Goal: Task Accomplishment & Management: Manage account settings

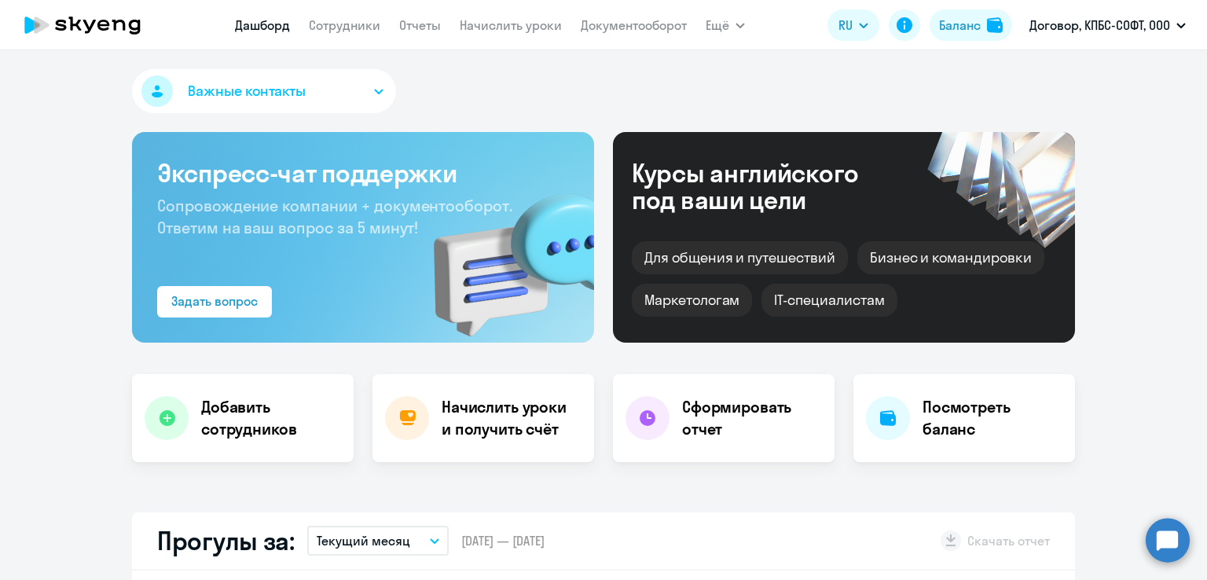
select select "30"
click at [340, 27] on link "Сотрудники" at bounding box center [345, 25] width 72 height 16
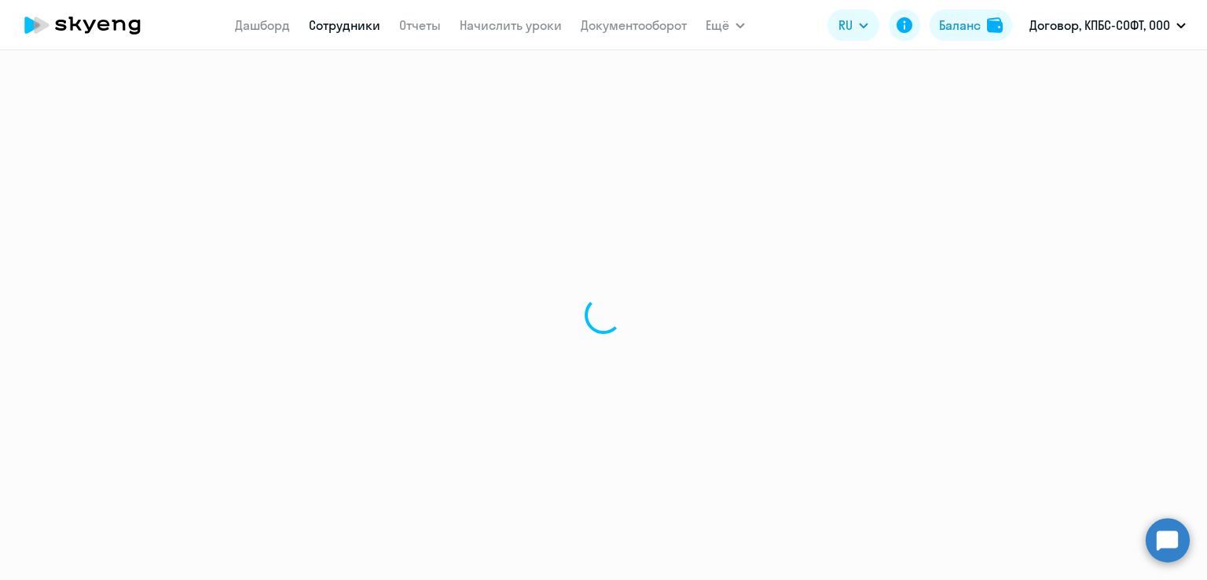
select select "30"
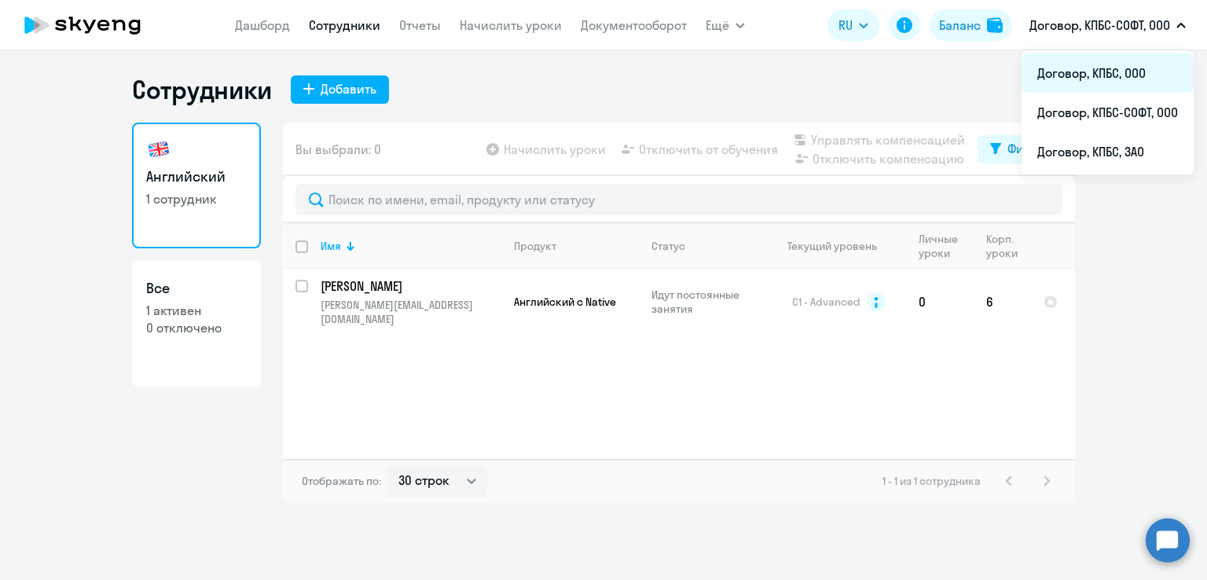
click at [1082, 74] on li "Договор, КПБС, ООО" at bounding box center [1108, 72] width 172 height 39
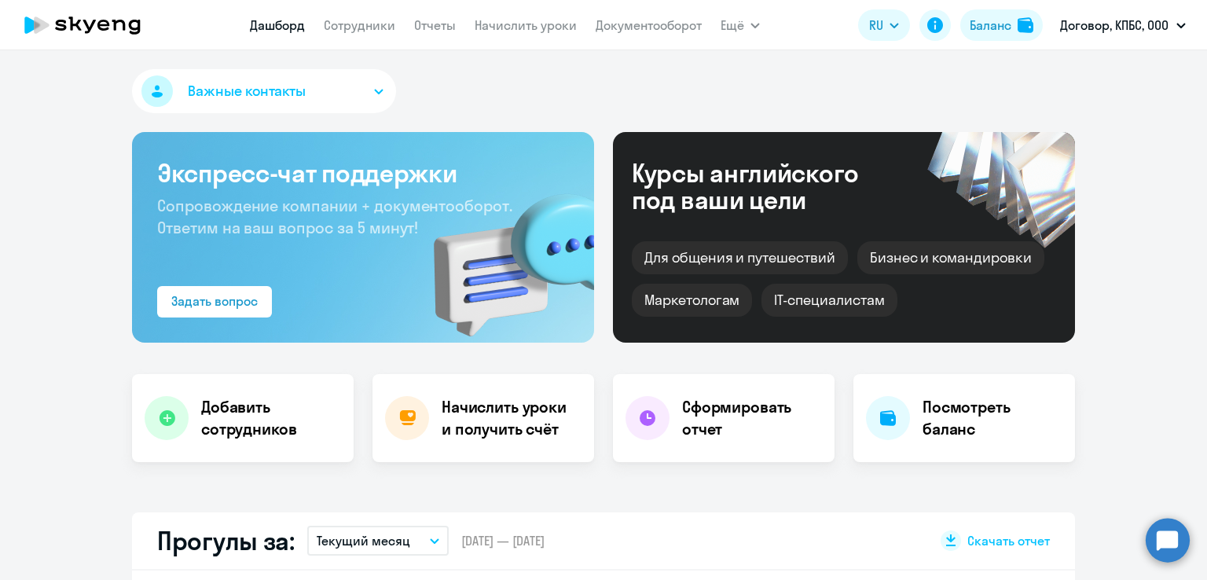
select select "30"
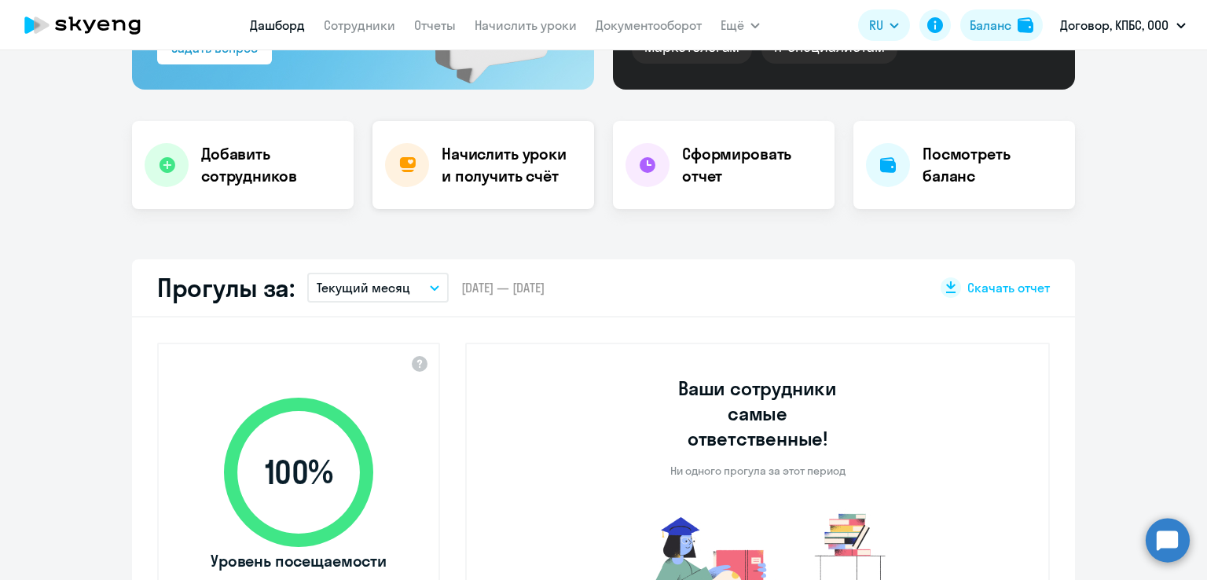
scroll to position [157, 0]
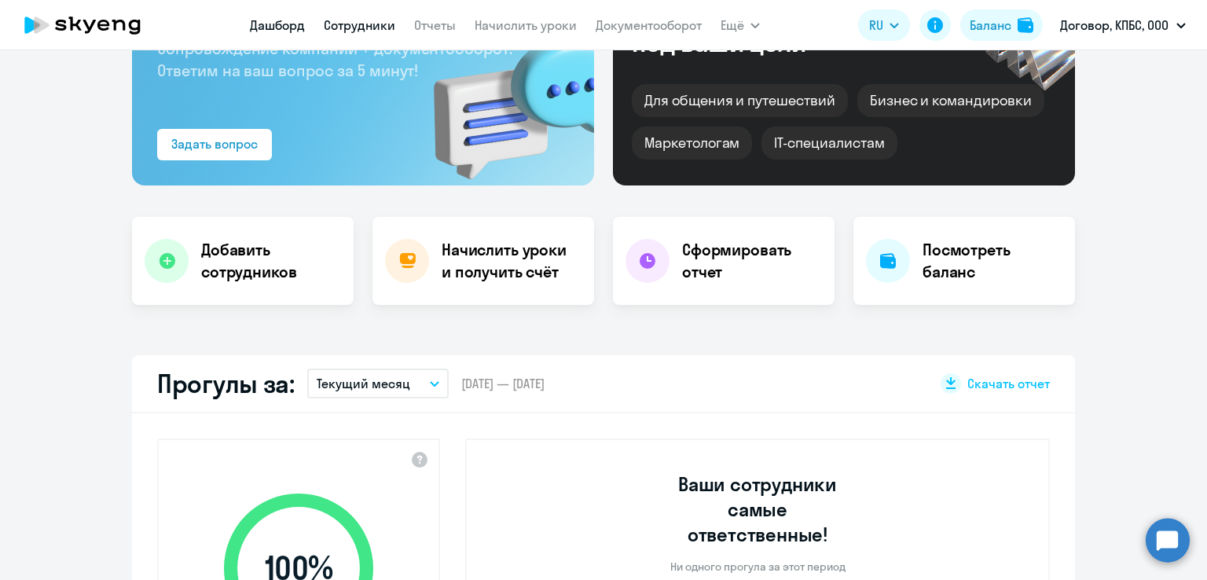
click at [378, 23] on link "Сотрудники" at bounding box center [360, 25] width 72 height 16
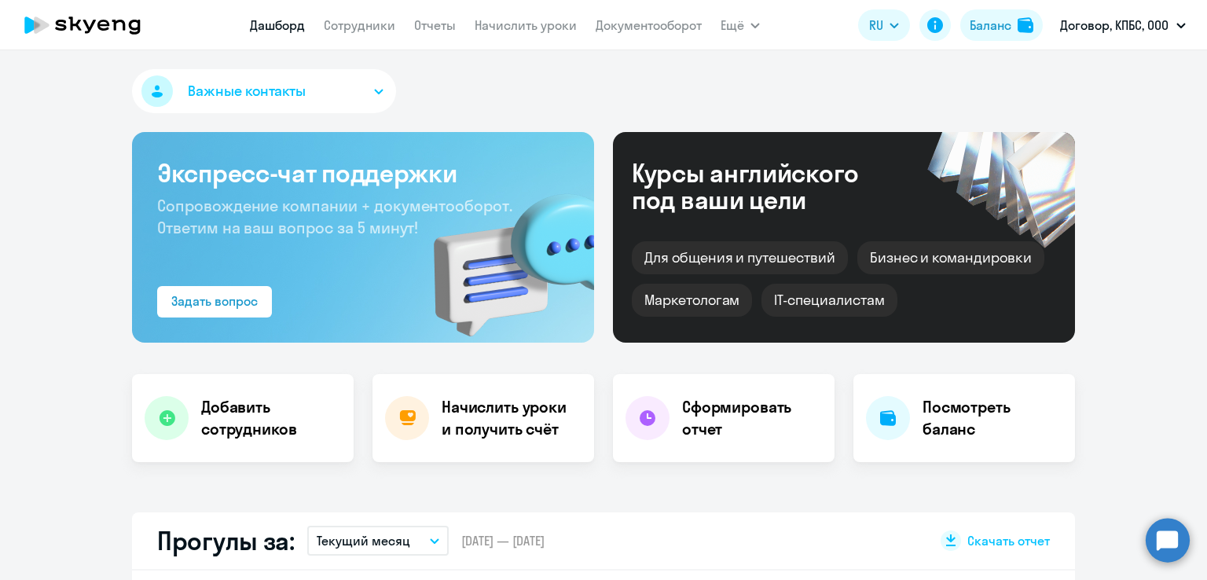
select select "30"
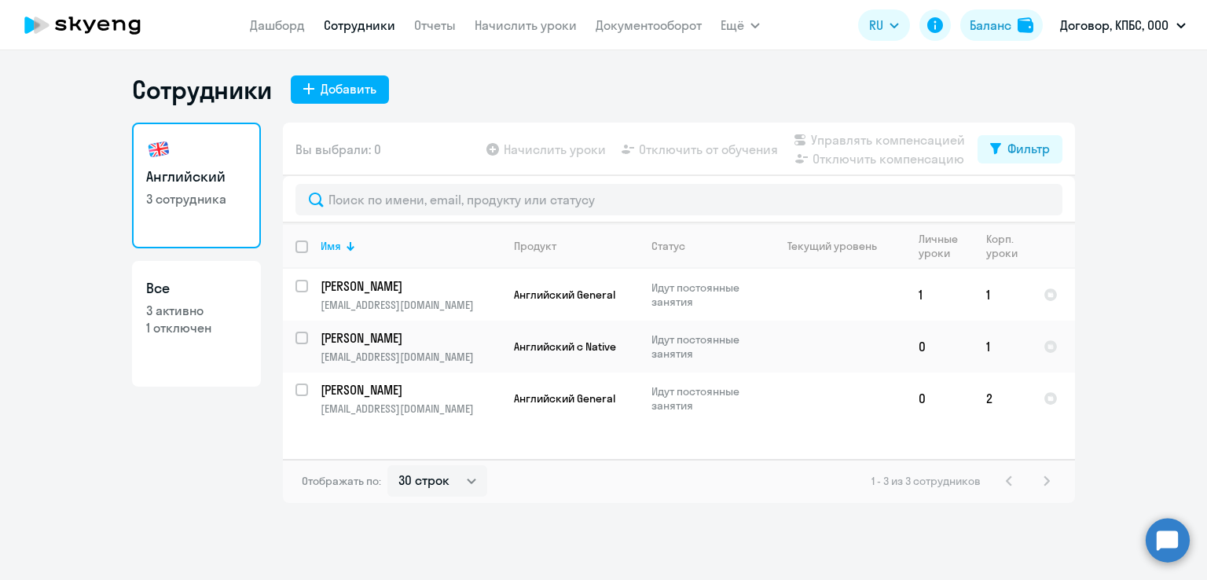
click at [492, 152] on app-table-action-button "Начислить уроки" at bounding box center [544, 149] width 123 height 19
click at [519, 153] on app-table-action-button "Начислить уроки" at bounding box center [544, 149] width 123 height 19
click at [513, 33] on app-menu-item-link "Начислить уроки" at bounding box center [526, 26] width 102 height 20
click at [303, 286] on input "select row 40939014" at bounding box center [311, 295] width 31 height 31
checkbox input "true"
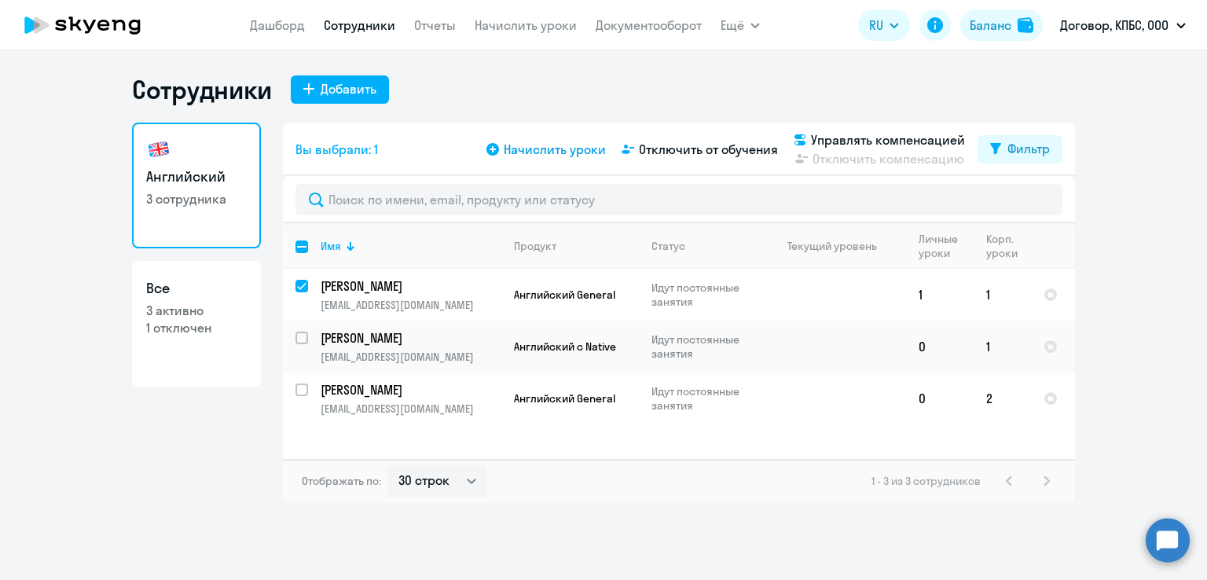
click at [580, 146] on span "Начислить уроки" at bounding box center [555, 149] width 102 height 19
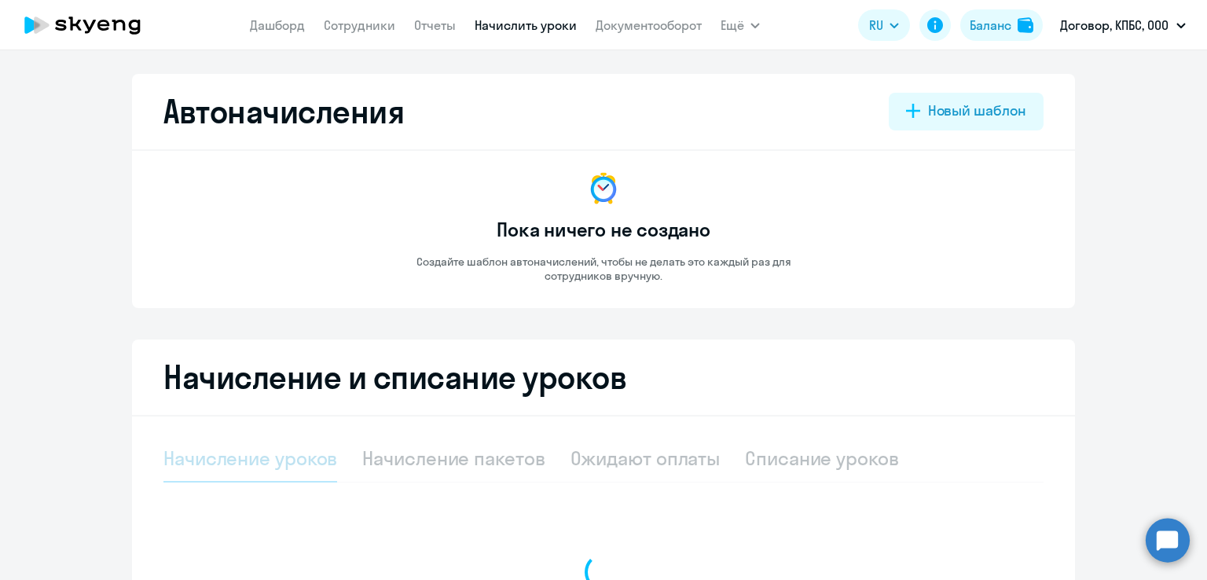
select select "10"
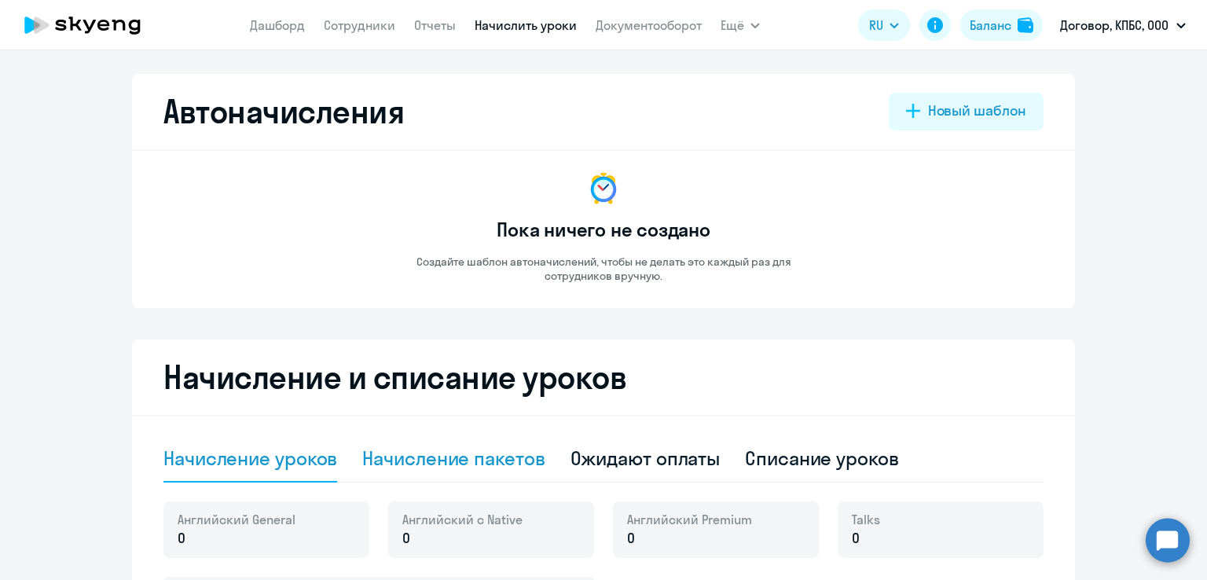
click at [453, 461] on div "Начисление пакетов" at bounding box center [453, 458] width 182 height 25
select select "10"
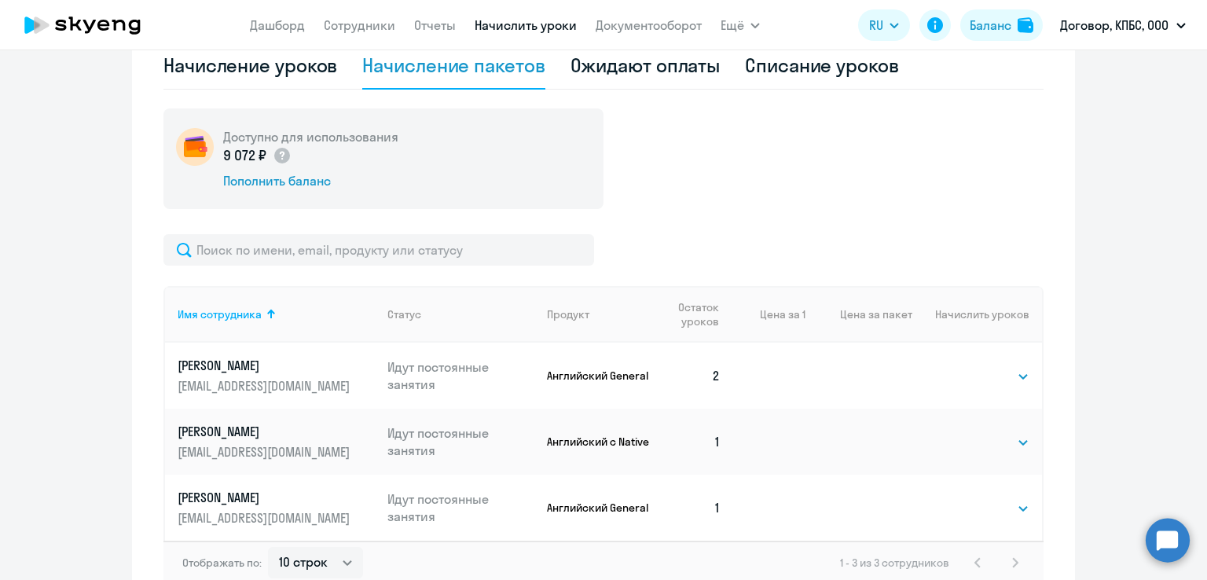
scroll to position [472, 0]
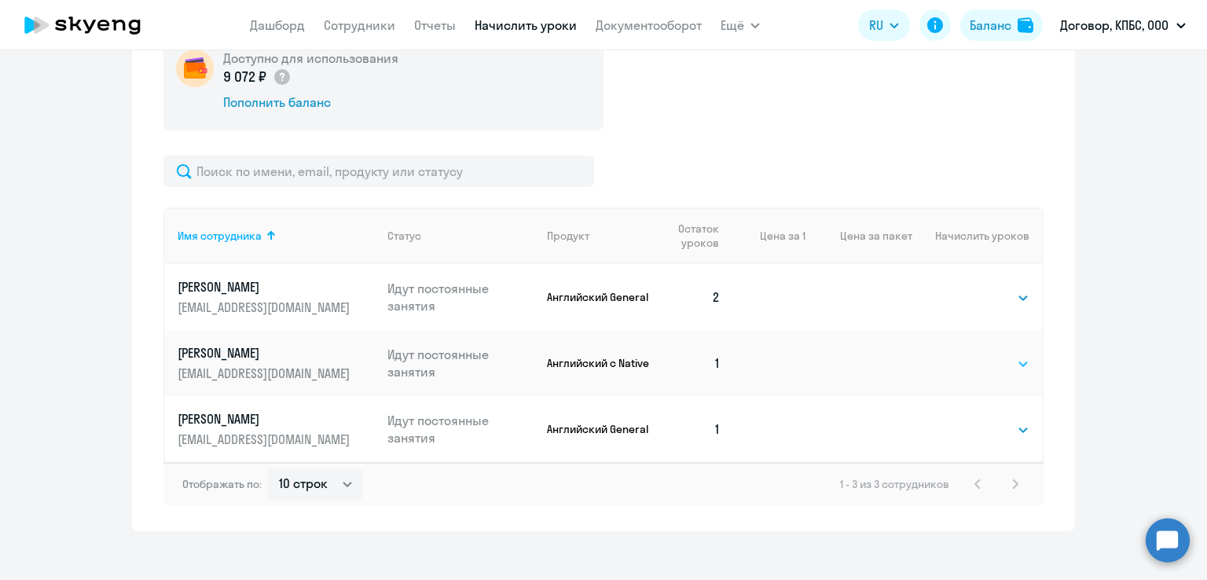
click at [997, 373] on select "Выбрать 4 8 16 32 64 96 128" at bounding box center [997, 363] width 64 height 19
select select "4"
click at [965, 354] on select "Выбрать 4 8 16 32 64 96 128" at bounding box center [997, 363] width 64 height 19
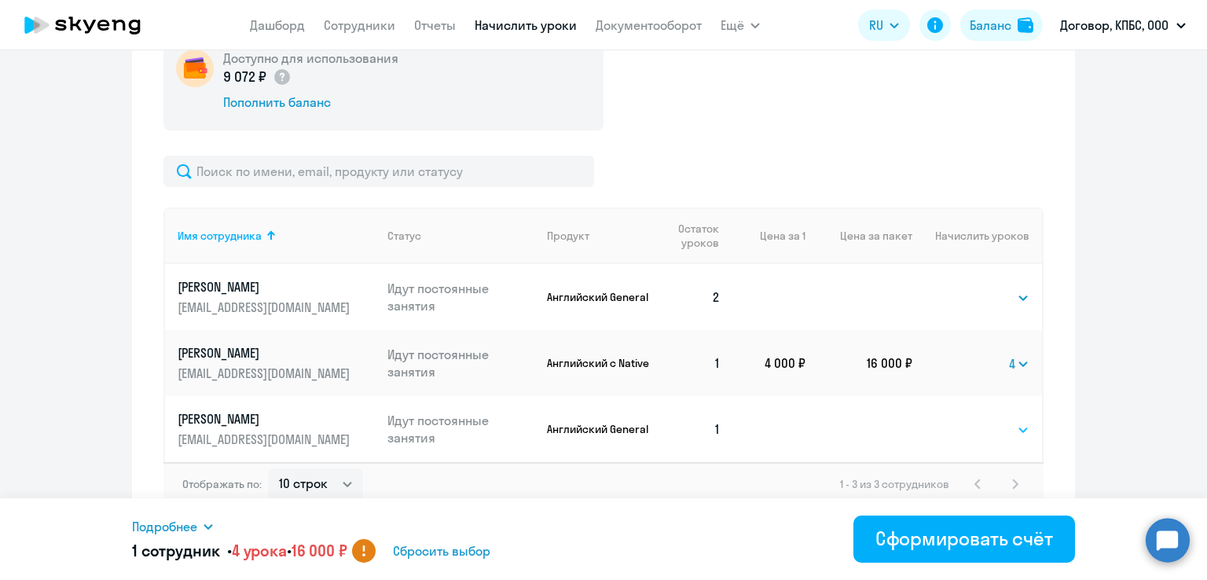
click at [980, 433] on select "Выбрать 4 8 16 32 64 96 128" at bounding box center [997, 430] width 64 height 19
select select "4"
click at [965, 421] on select "Выбрать 4 8 16 32 64 96 128" at bounding box center [997, 430] width 64 height 19
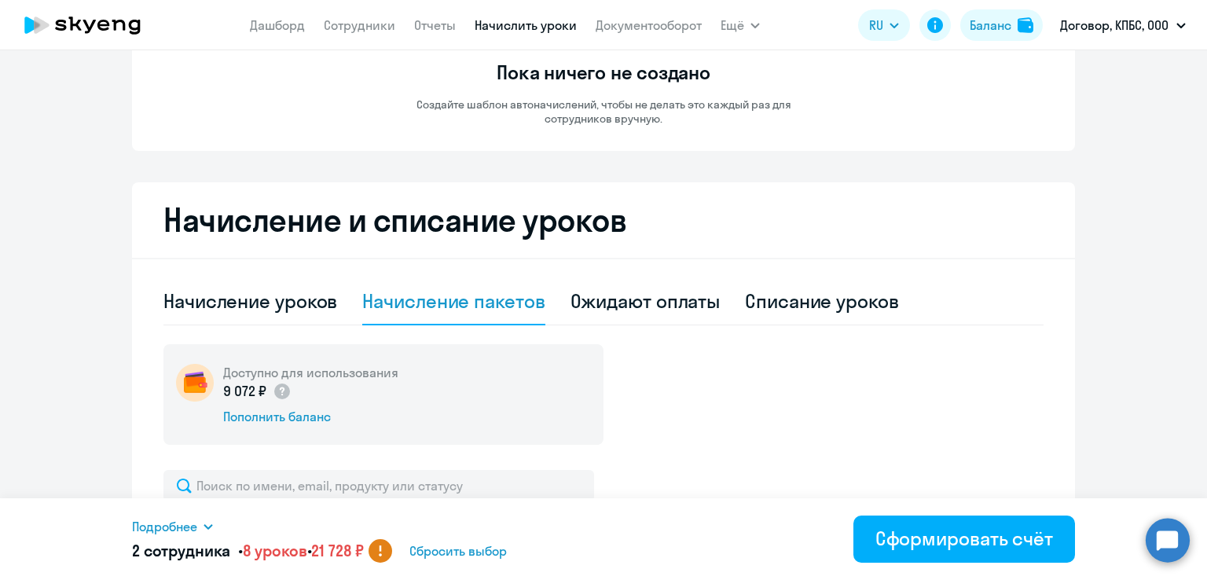
scroll to position [0, 0]
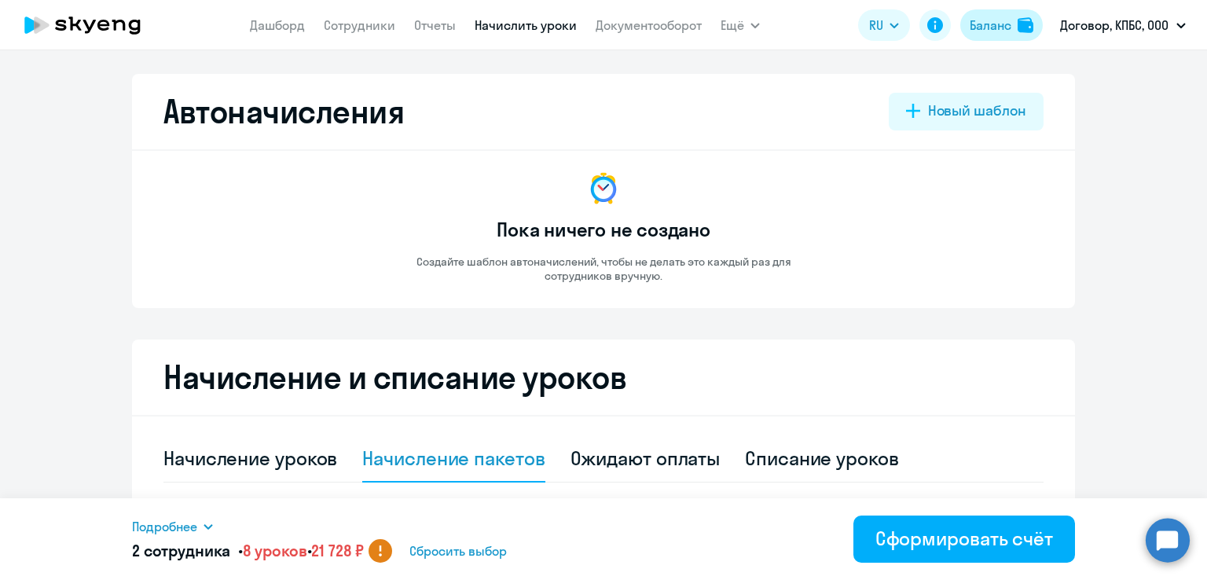
click at [983, 20] on div "Баланс" at bounding box center [991, 25] width 42 height 19
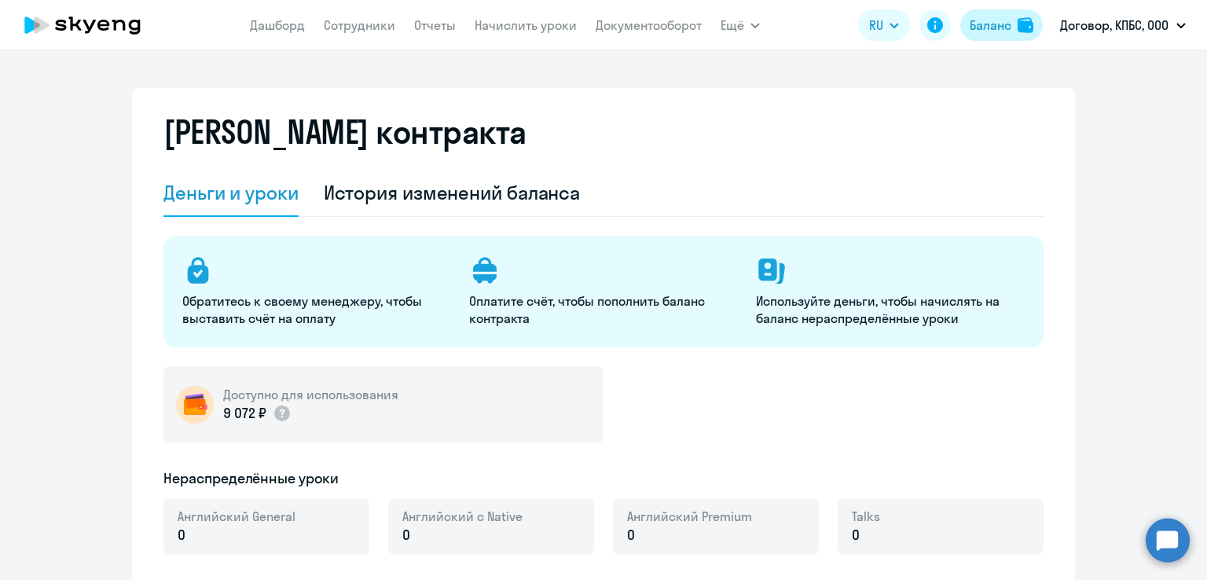
select select "english_adult_not_native_speaker"
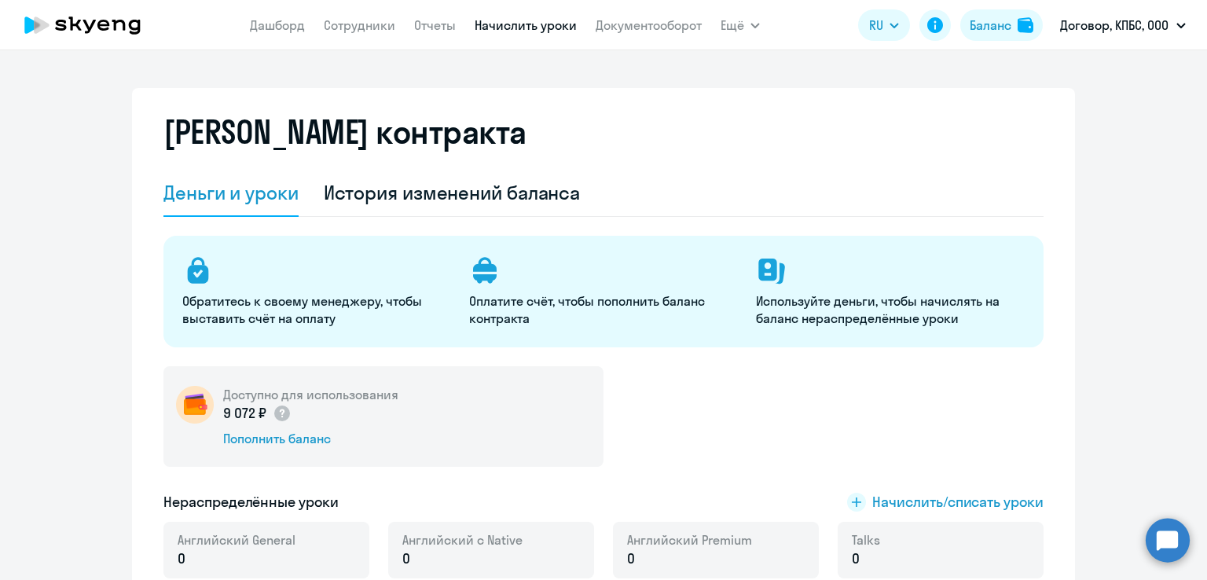
click at [520, 29] on link "Начислить уроки" at bounding box center [526, 25] width 102 height 16
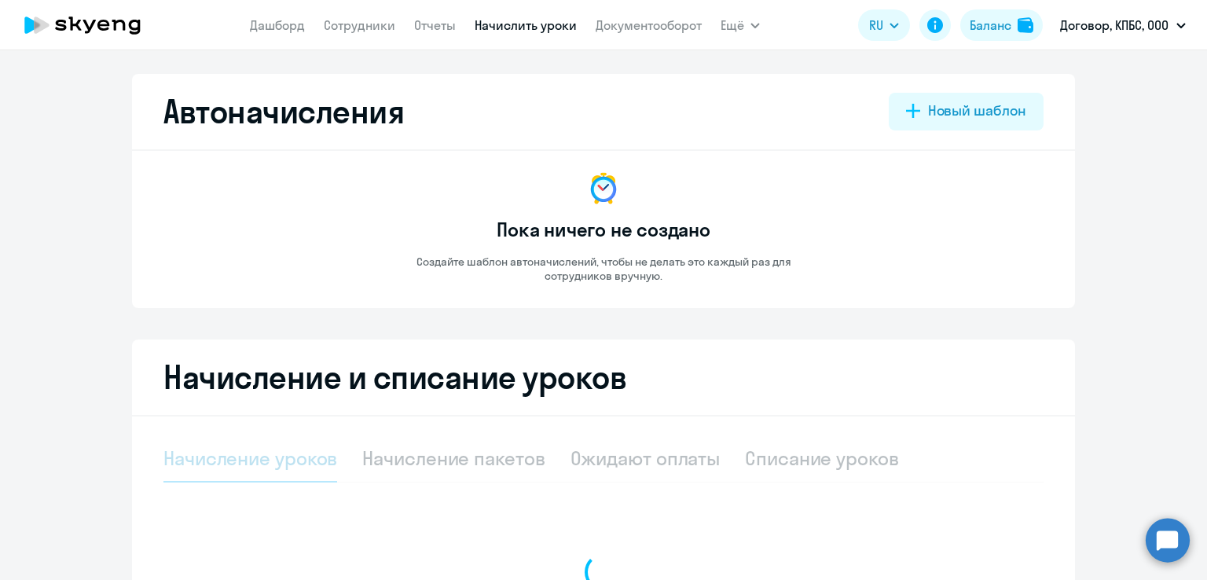
select select "10"
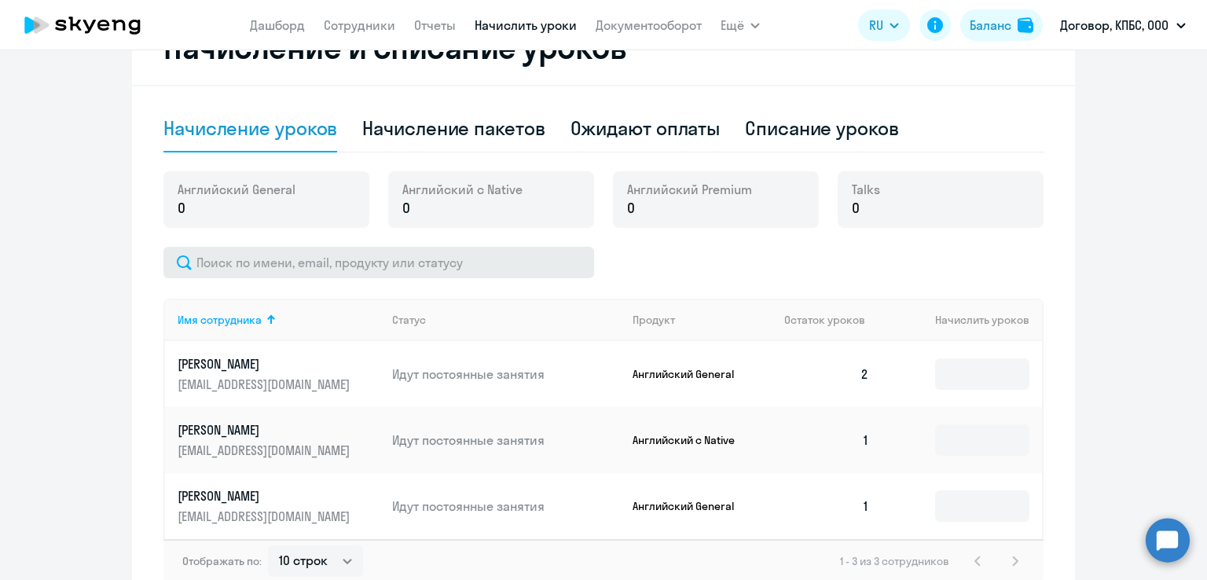
scroll to position [421, 0]
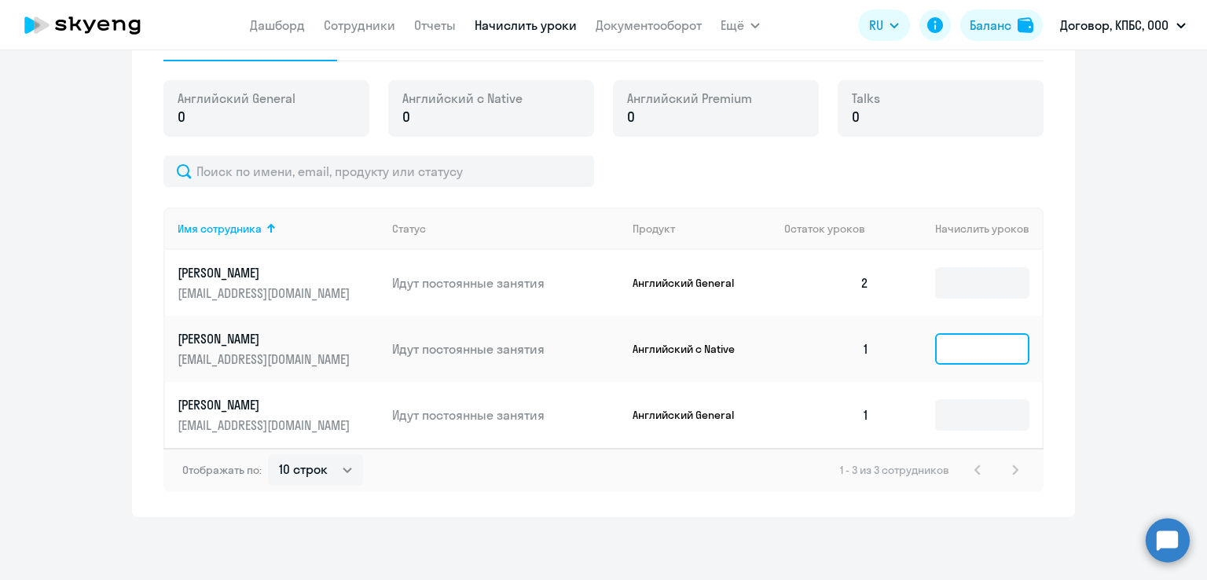
click at [966, 357] on input at bounding box center [982, 348] width 94 height 31
click at [962, 409] on input at bounding box center [982, 414] width 94 height 31
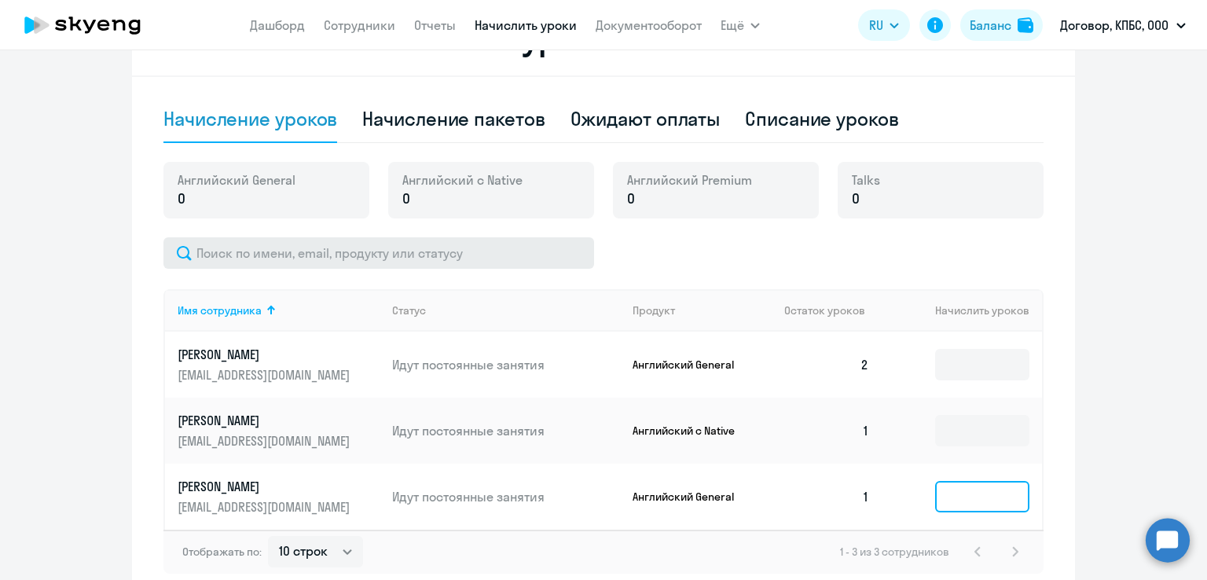
scroll to position [264, 0]
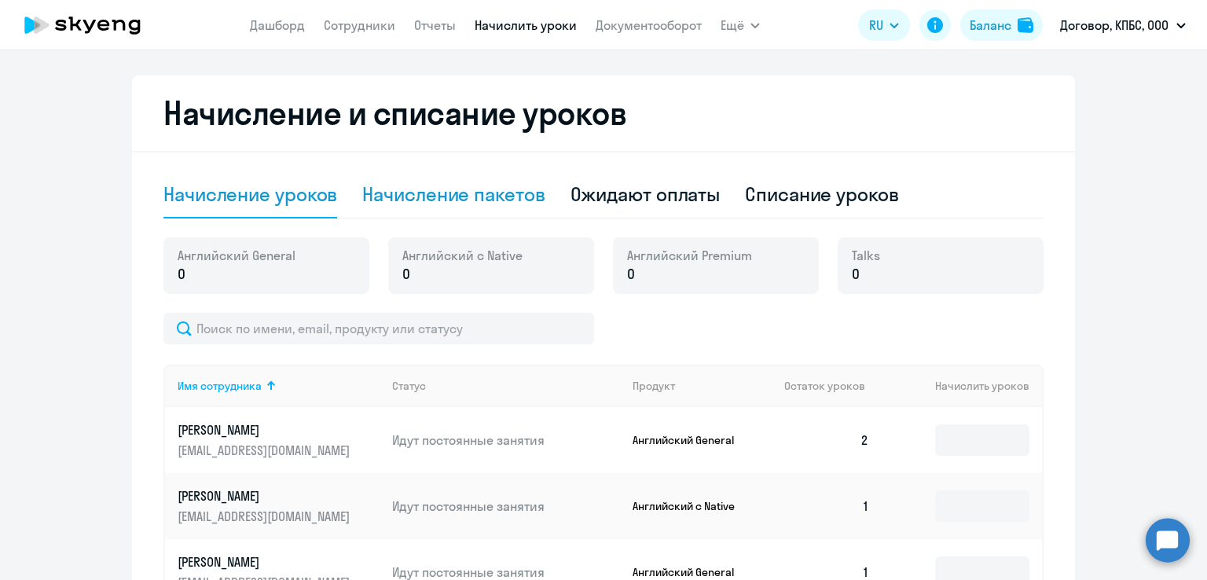
click at [412, 195] on div "Начисление пакетов" at bounding box center [453, 194] width 182 height 25
select select "10"
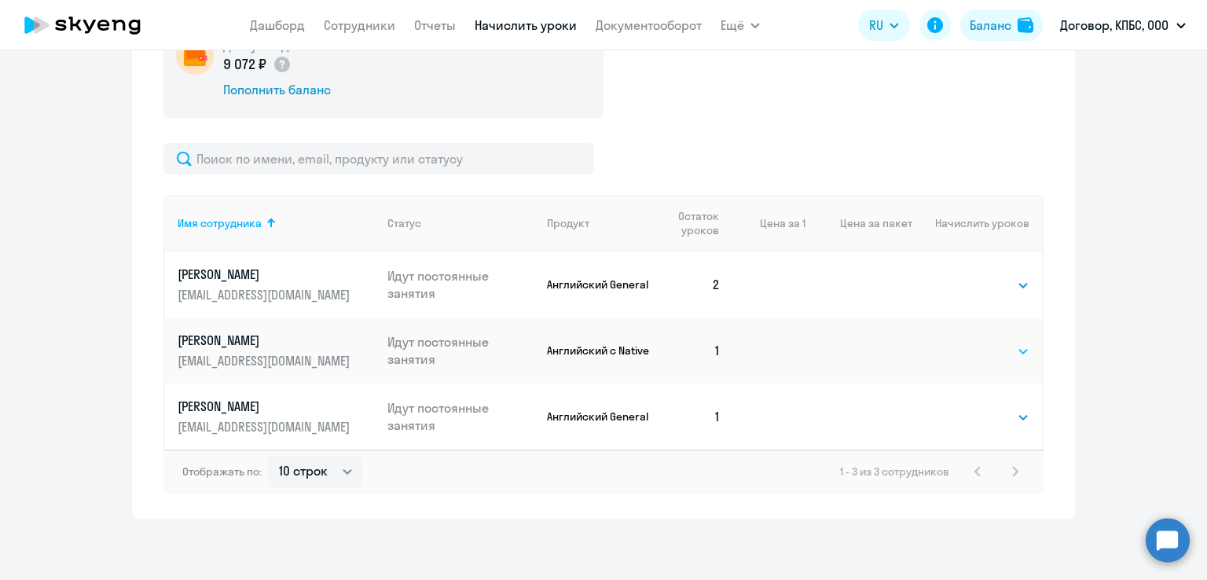
scroll to position [486, 0]
click at [994, 420] on select "Выбрать 4 8 16 32 64 96 128" at bounding box center [997, 415] width 64 height 19
select select "4"
click at [965, 406] on select "Выбрать 4 8 16 32 64 96 128" at bounding box center [997, 415] width 64 height 19
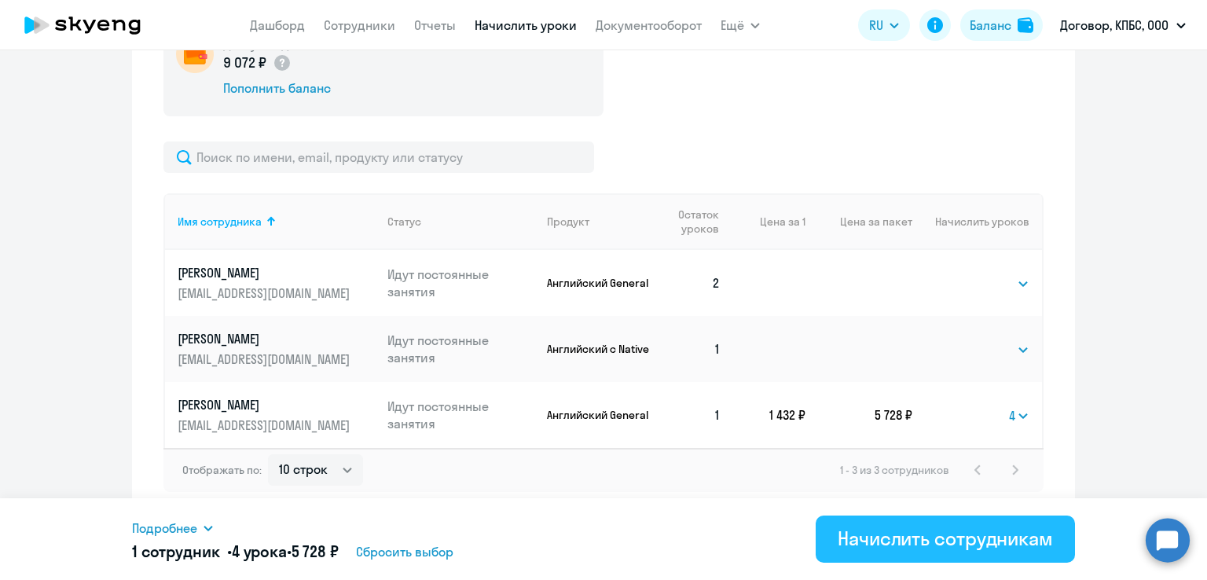
click at [904, 545] on div "Начислить сотрудникам" at bounding box center [945, 538] width 215 height 25
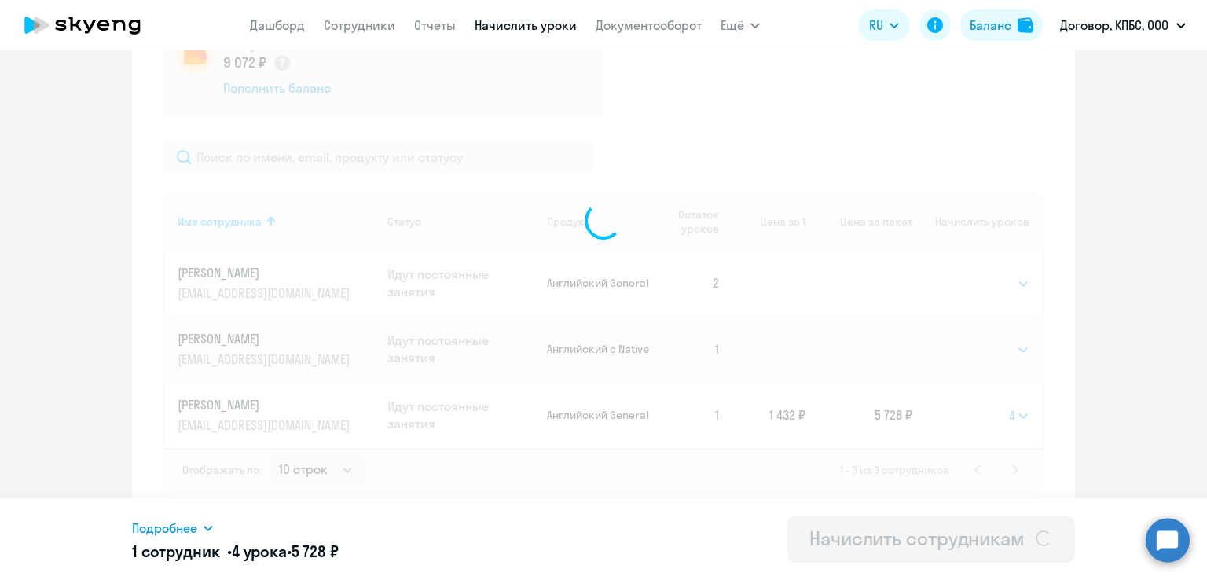
select select
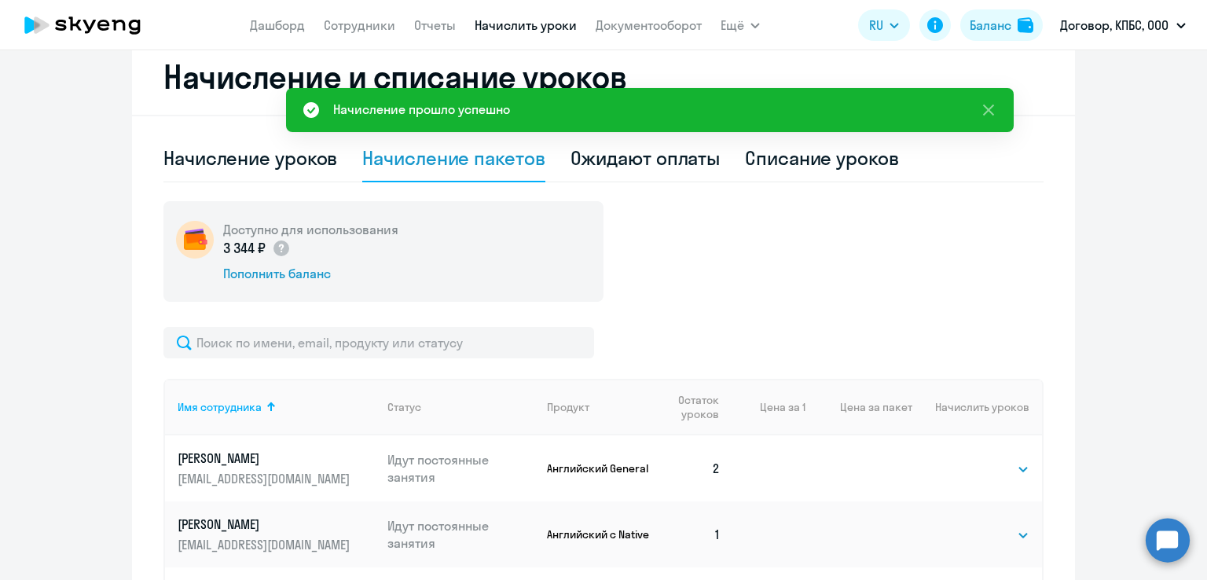
scroll to position [93, 0]
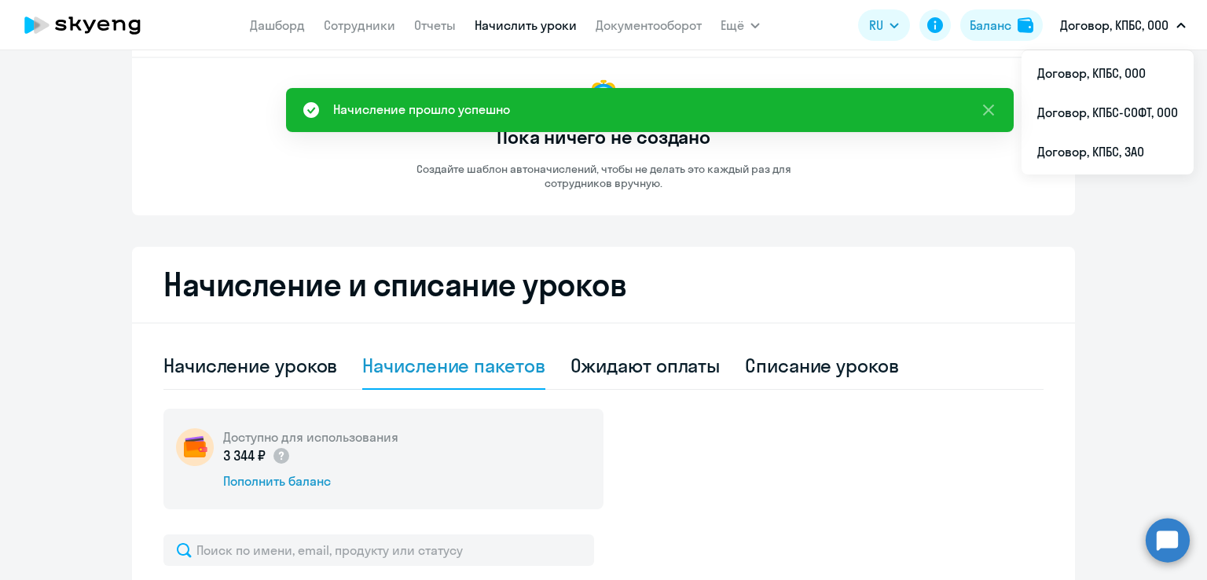
click at [1119, 17] on p "Договор, КПБС, ООО" at bounding box center [1114, 25] width 108 height 19
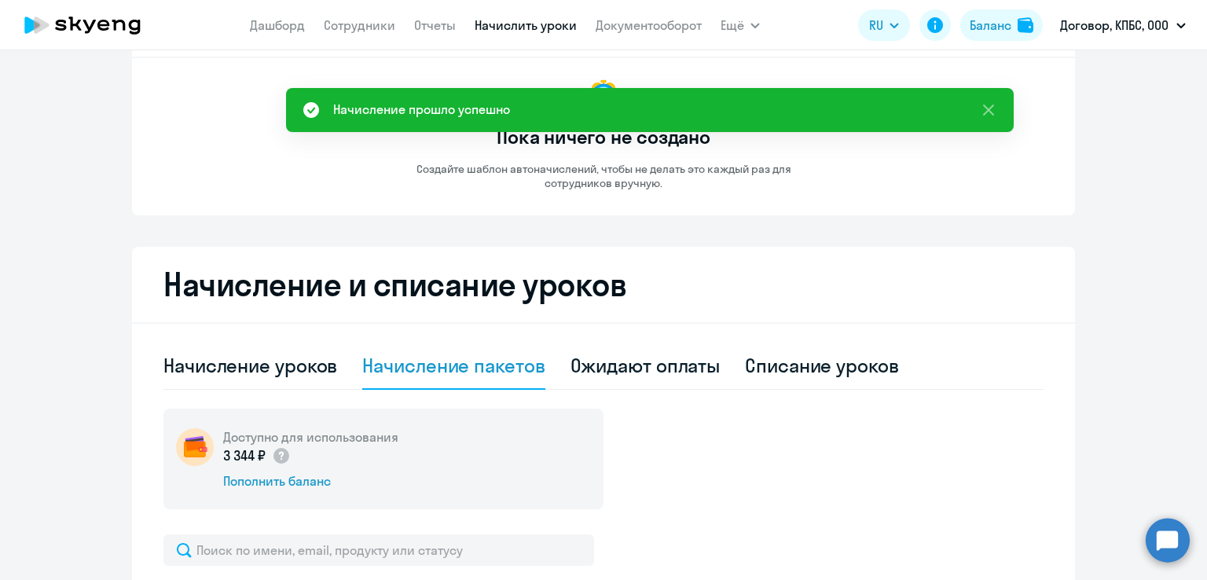
click at [1118, 35] on button "Договор, КПБС, ООО" at bounding box center [1122, 25] width 141 height 38
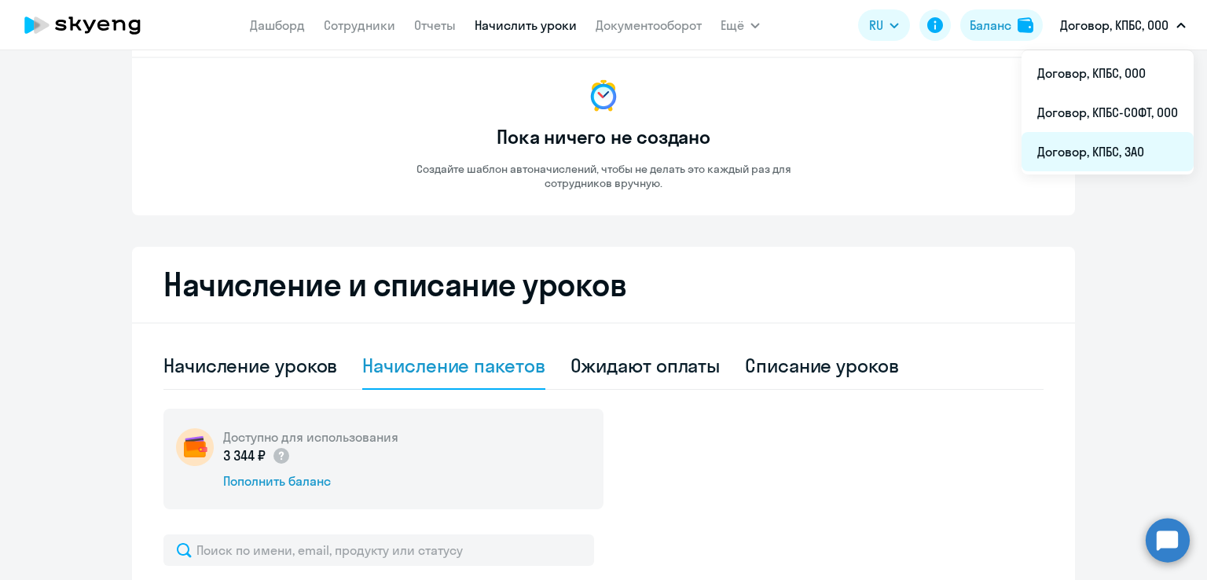
click at [1093, 152] on li "Договор, КПБС, ЗАО" at bounding box center [1108, 151] width 172 height 39
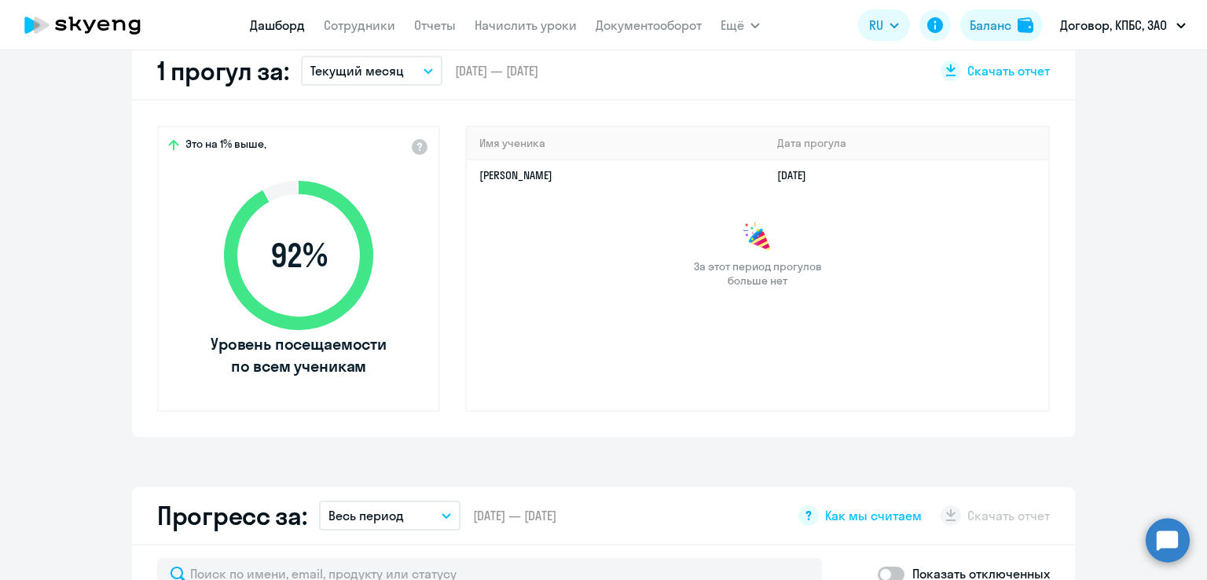
scroll to position [391, 0]
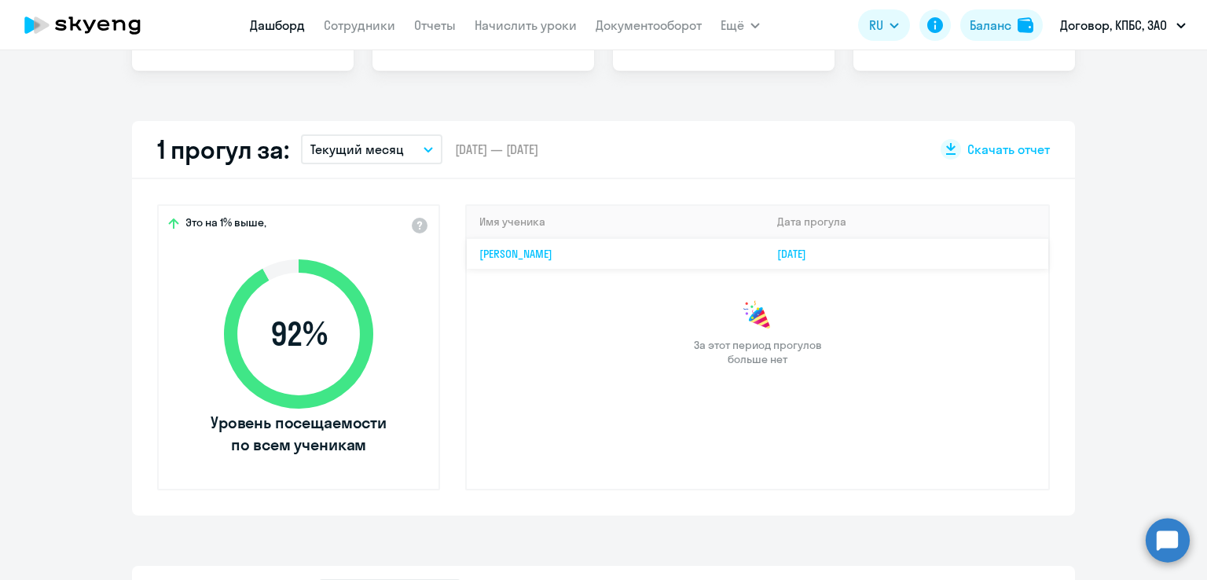
select select "30"
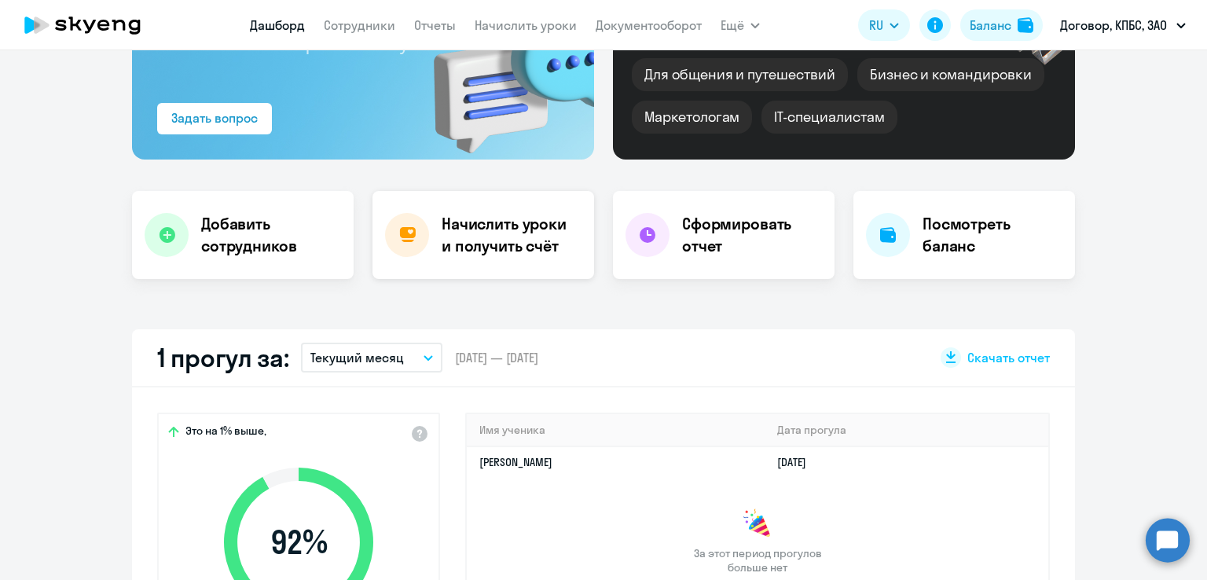
scroll to position [156, 0]
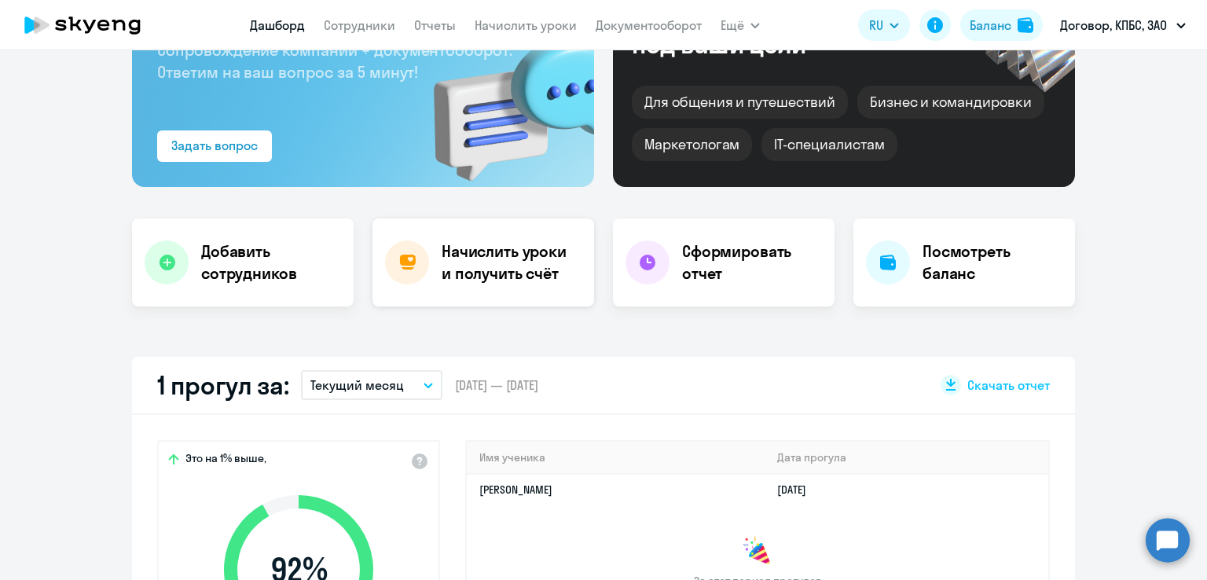
click at [493, 259] on h4 "Начислить уроки и получить счёт" at bounding box center [510, 263] width 137 height 44
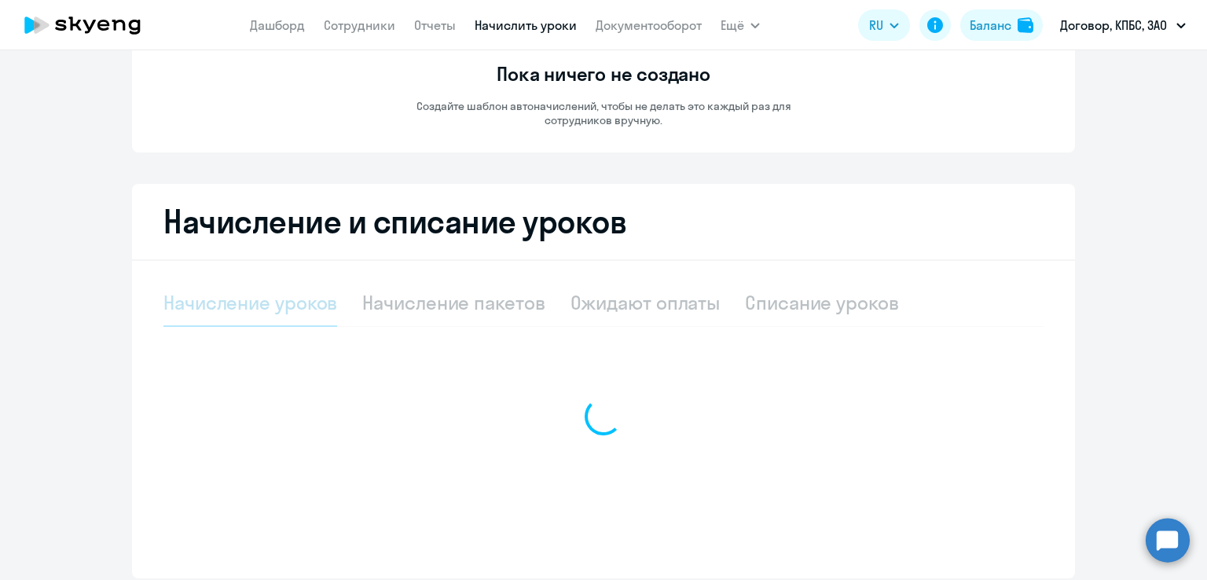
select select "10"
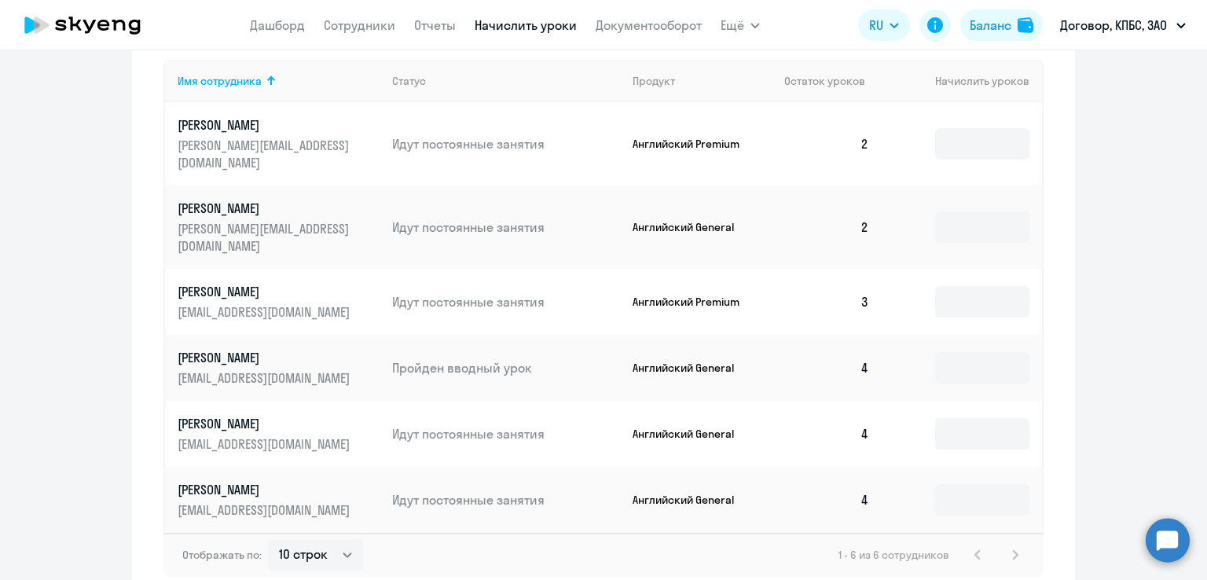
scroll to position [541, 0]
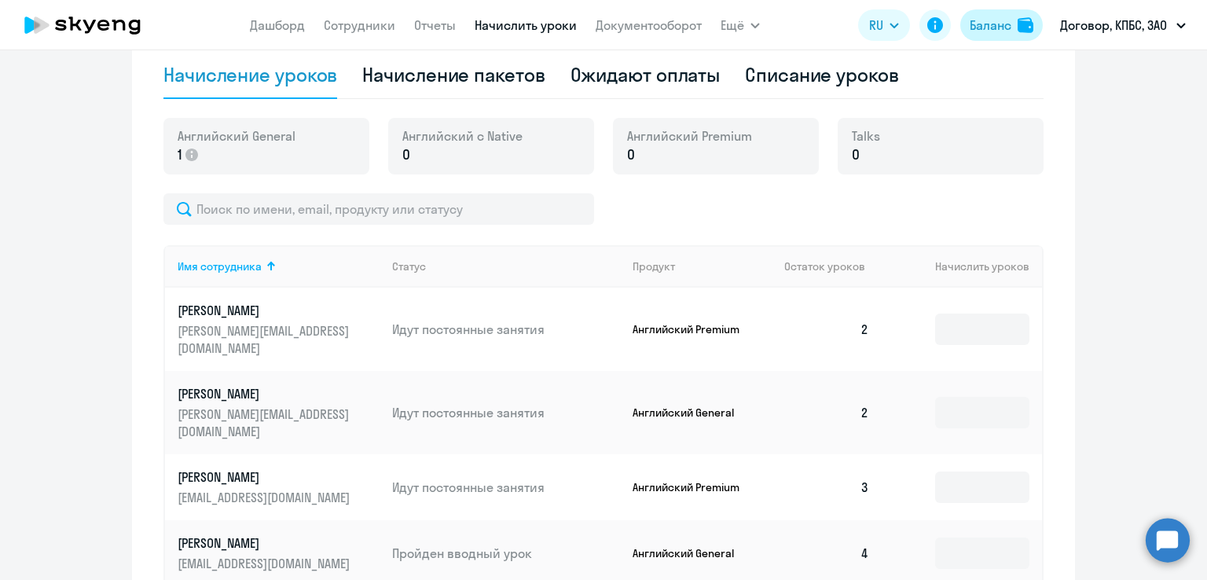
click at [998, 28] on div "Баланс" at bounding box center [991, 25] width 42 height 19
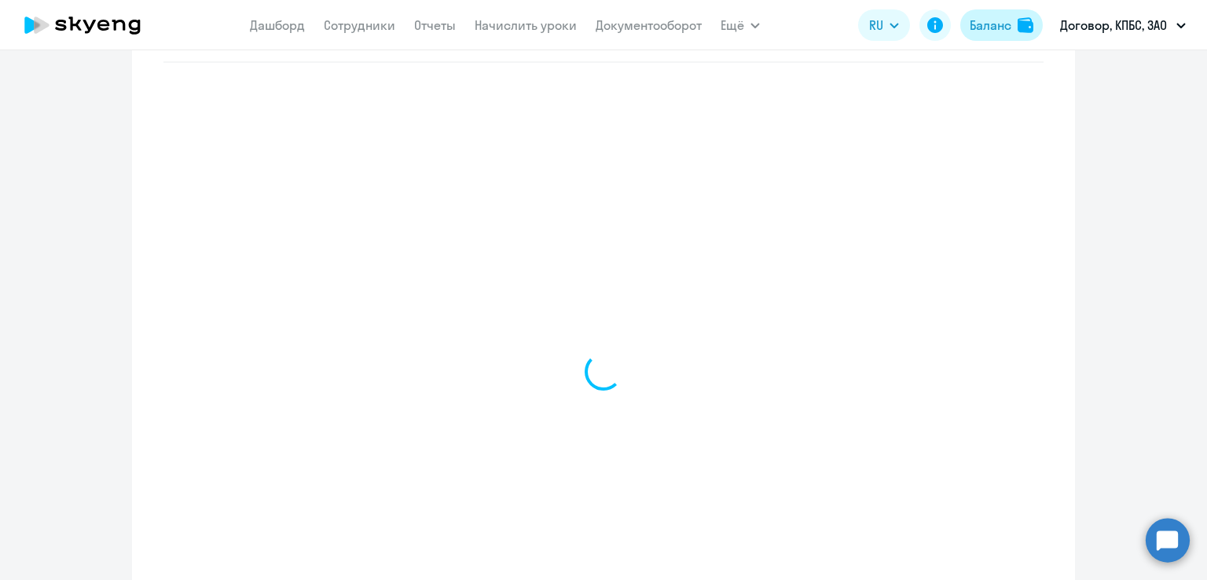
scroll to position [668, 0]
select select "english_adult_not_native_speaker"
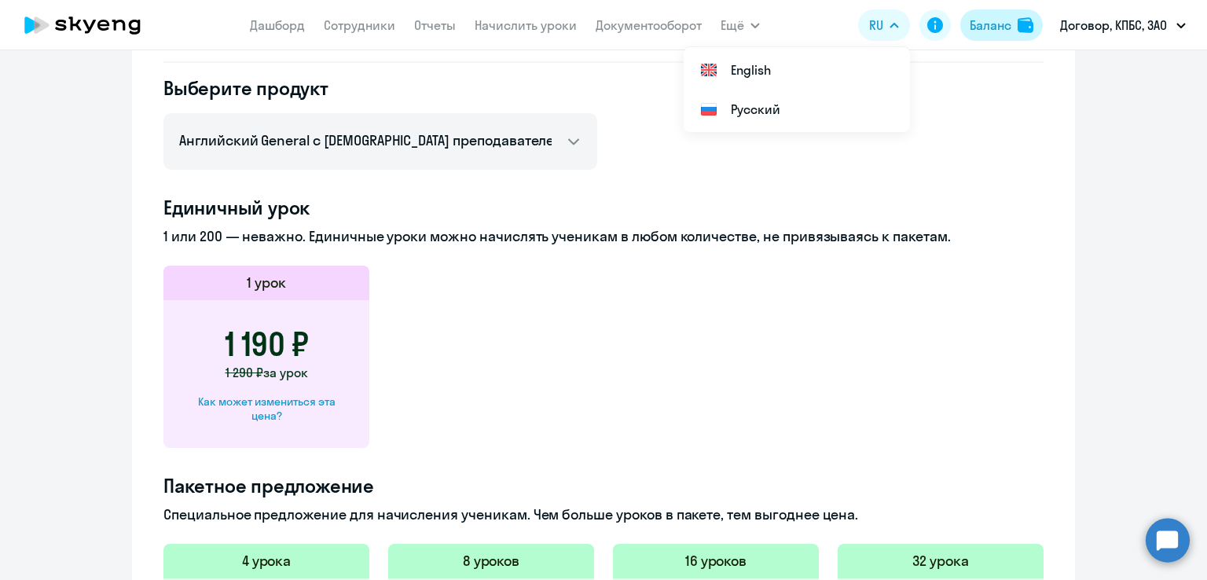
click at [995, 24] on div "Баланс" at bounding box center [991, 25] width 42 height 19
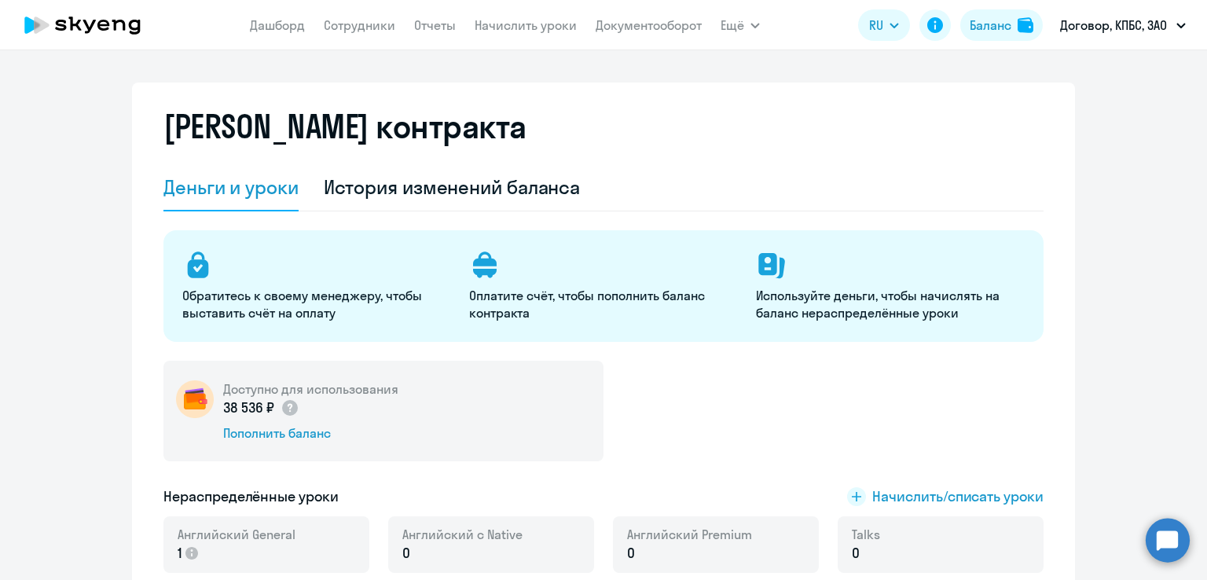
scroll to position [0, 0]
